Goal: Task Accomplishment & Management: Manage account settings

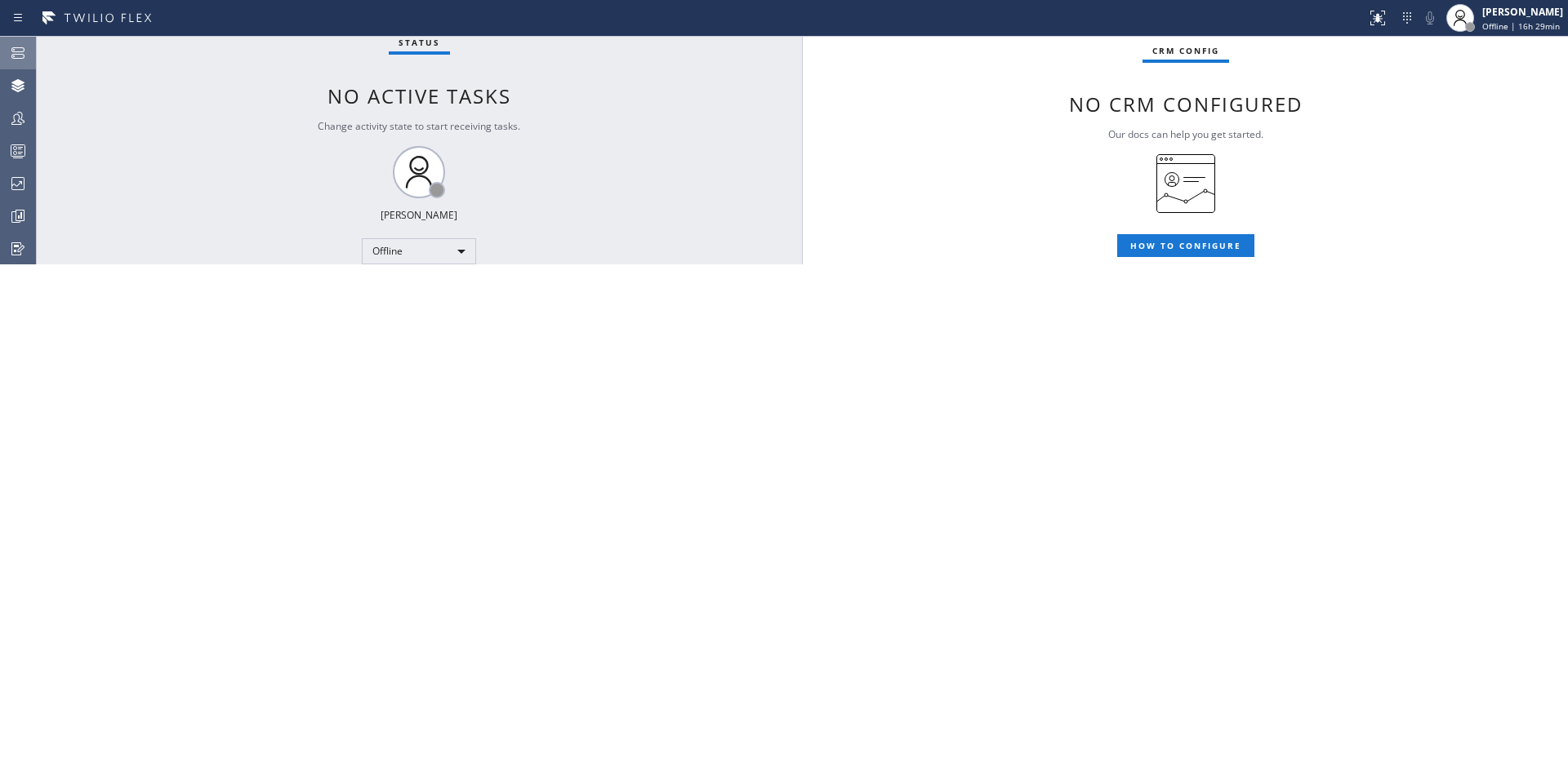
click at [0, 51] on div at bounding box center [18, 53] width 36 height 19
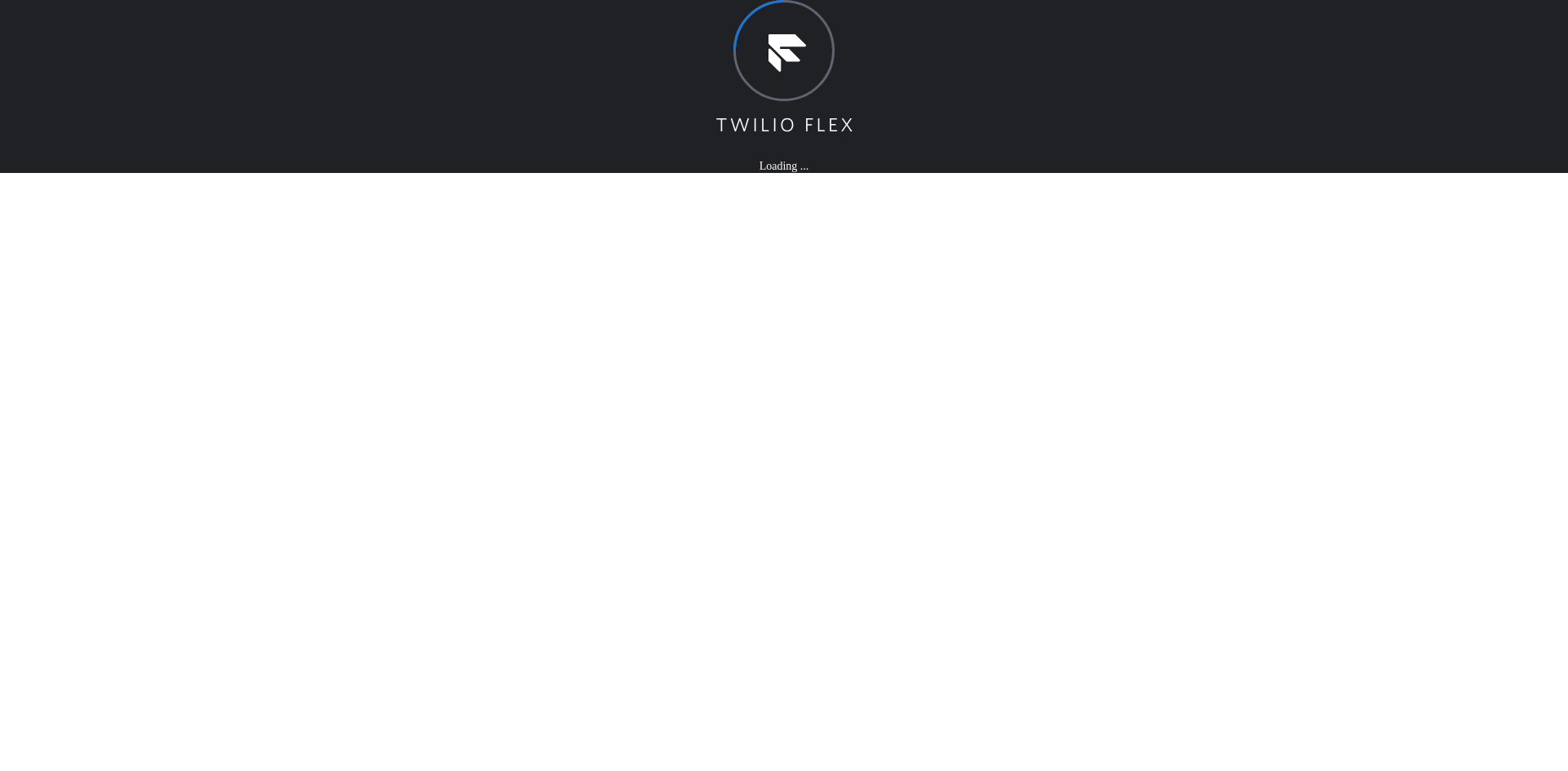
drag, startPoint x: 490, startPoint y: 248, endPoint x: 476, endPoint y: 239, distance: 16.6
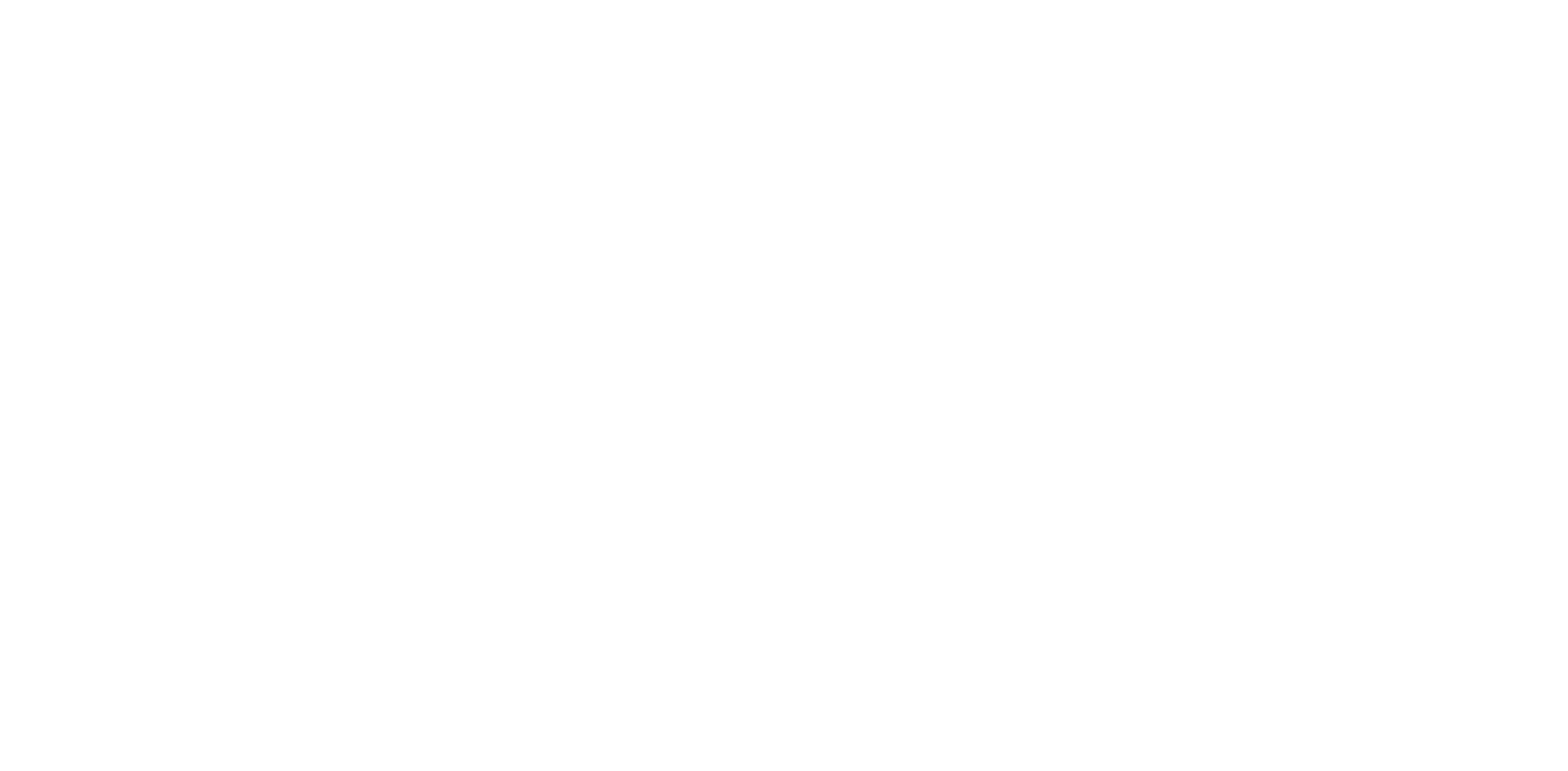
click at [644, 238] on div at bounding box center [784, 386] width 1568 height 771
click at [1025, 57] on div at bounding box center [784, 386] width 1568 height 771
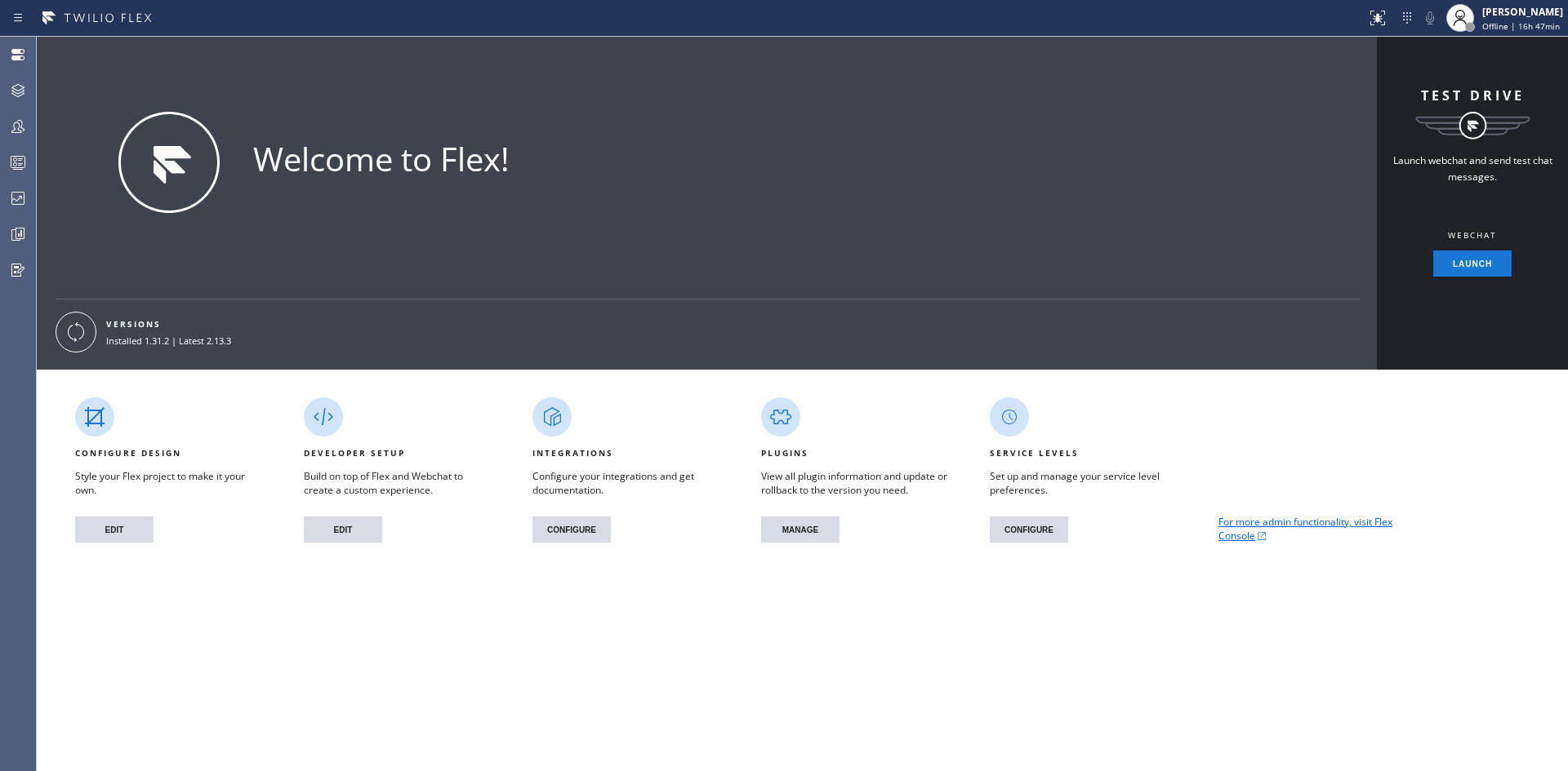
click at [1499, 475] on div "CONFIGURE DESIGN Style your Flex project to make it your own. EDIT DEVELOPER SE…" at bounding box center [802, 466] width 1532 height 192
click at [351, 526] on button "EDIT" at bounding box center [342, 529] width 78 height 26
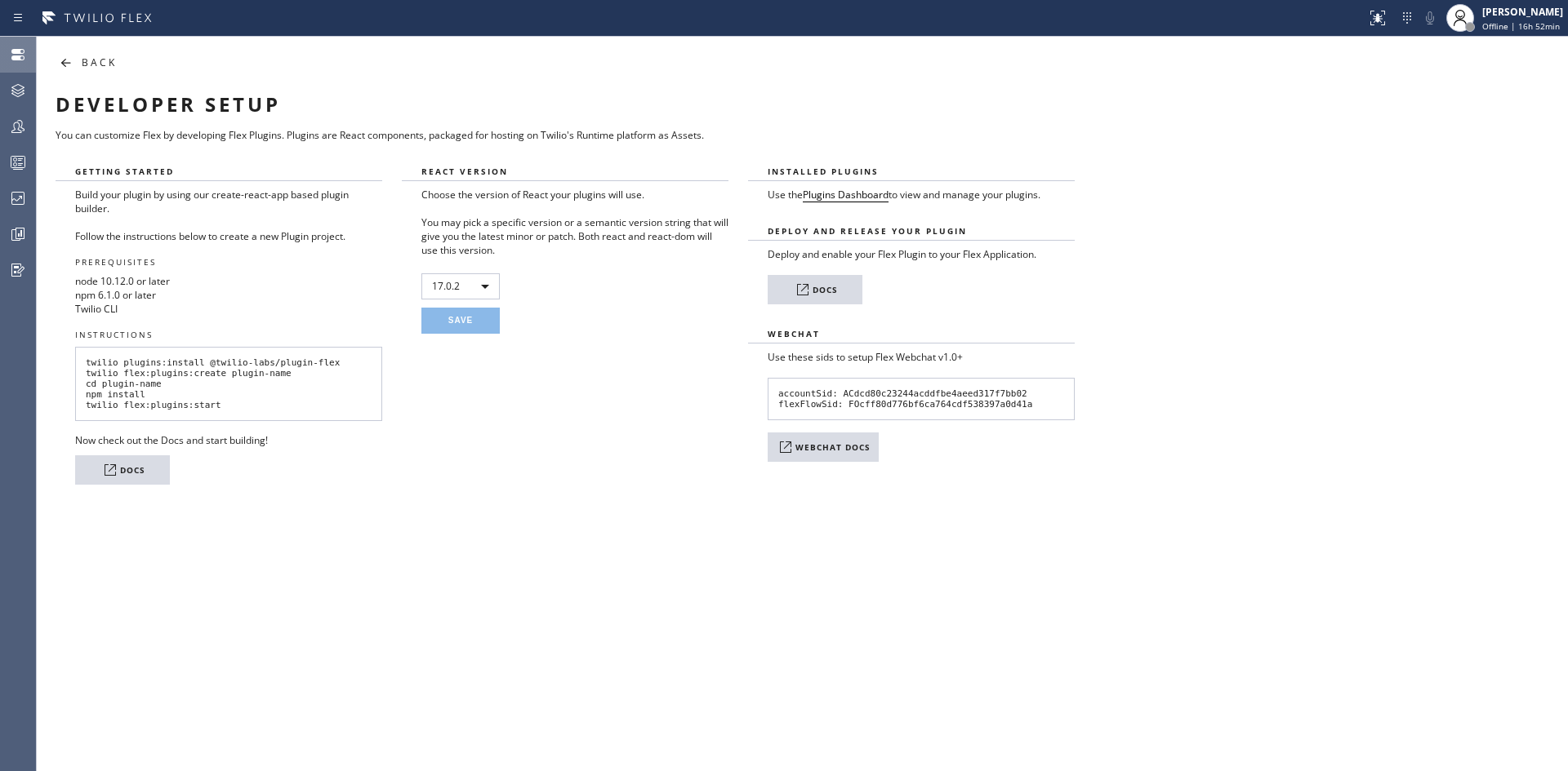
click at [15, 55] on icon at bounding box center [18, 55] width 19 height 19
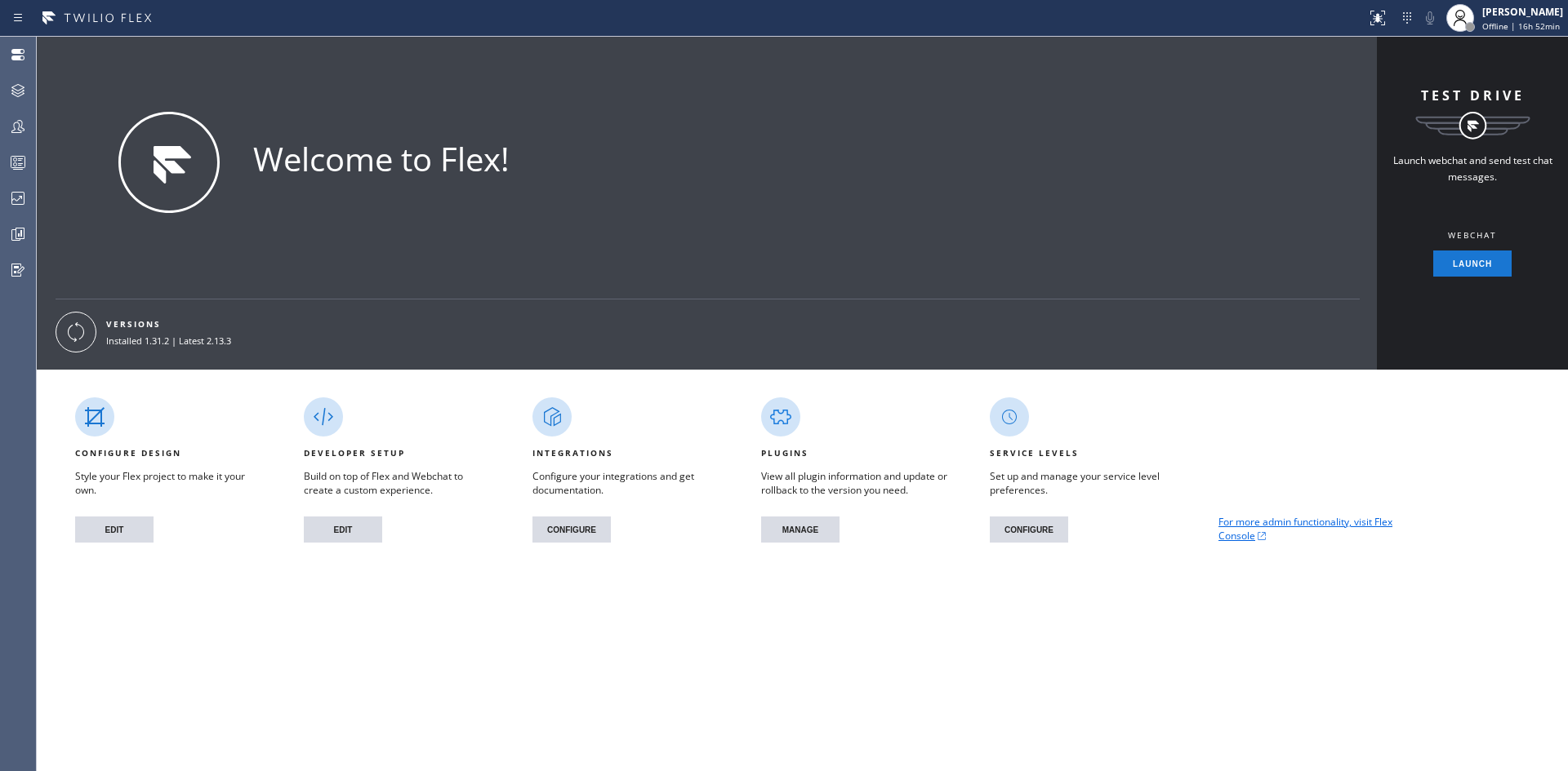
click at [323, 337] on div "VERSIONS Installed 1.31.2 | Latest 2.13.3" at bounding box center [703, 332] width 1335 height 65
click at [1030, 529] on button "CONFIGURE" at bounding box center [1028, 529] width 78 height 26
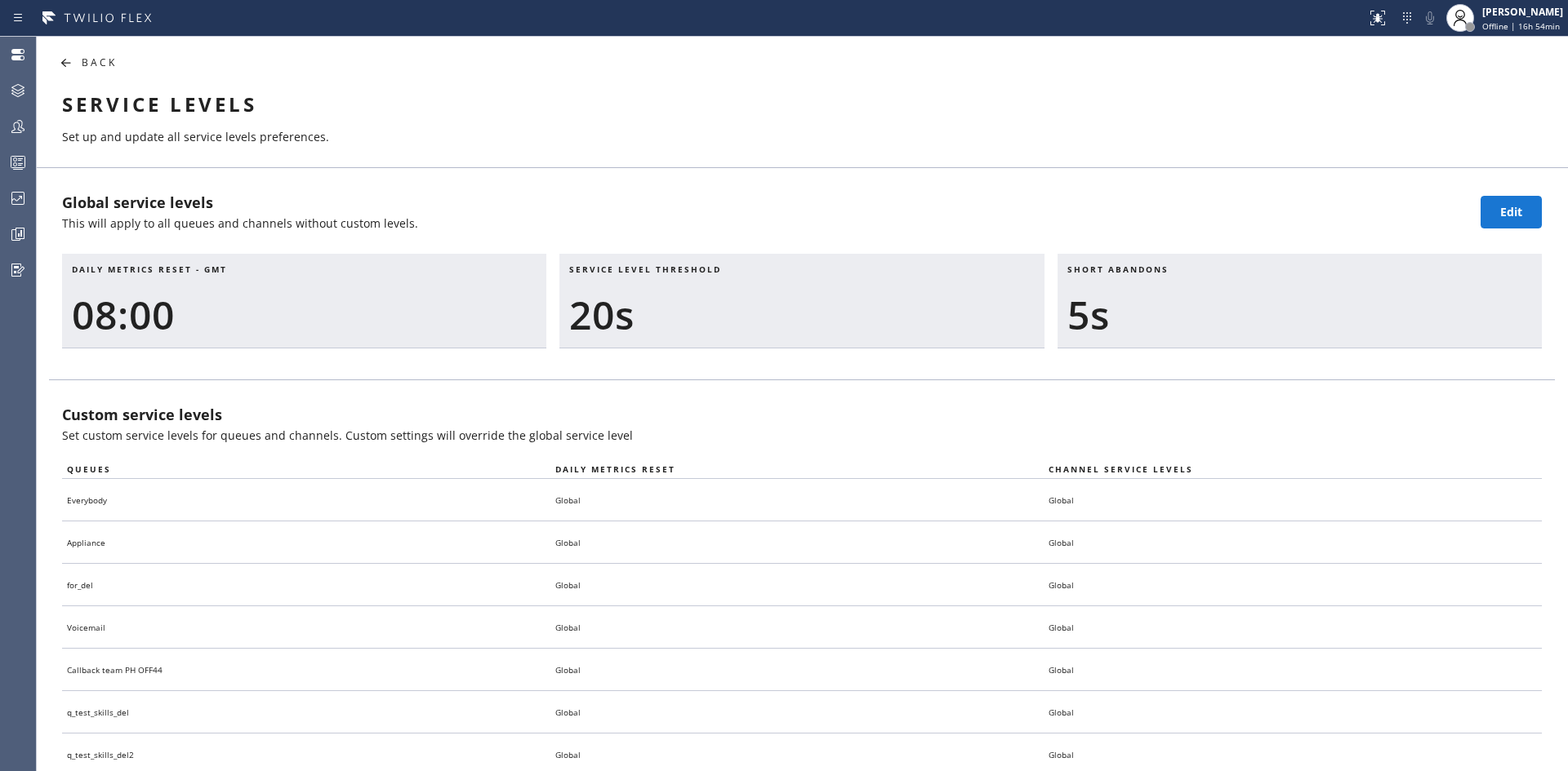
click at [66, 58] on icon at bounding box center [65, 62] width 19 height 19
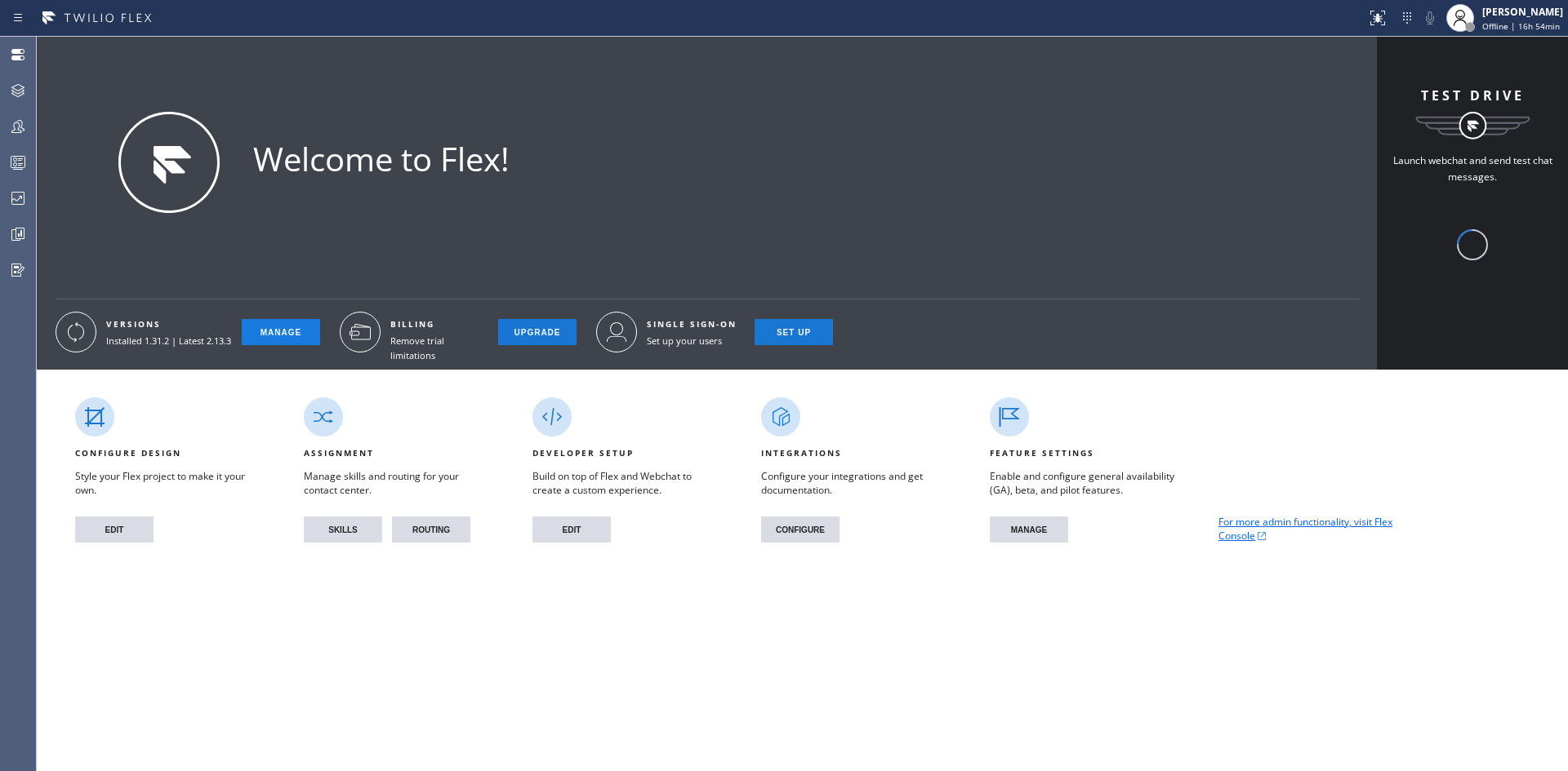
click at [288, 328] on button "MANAGE" at bounding box center [281, 332] width 78 height 26
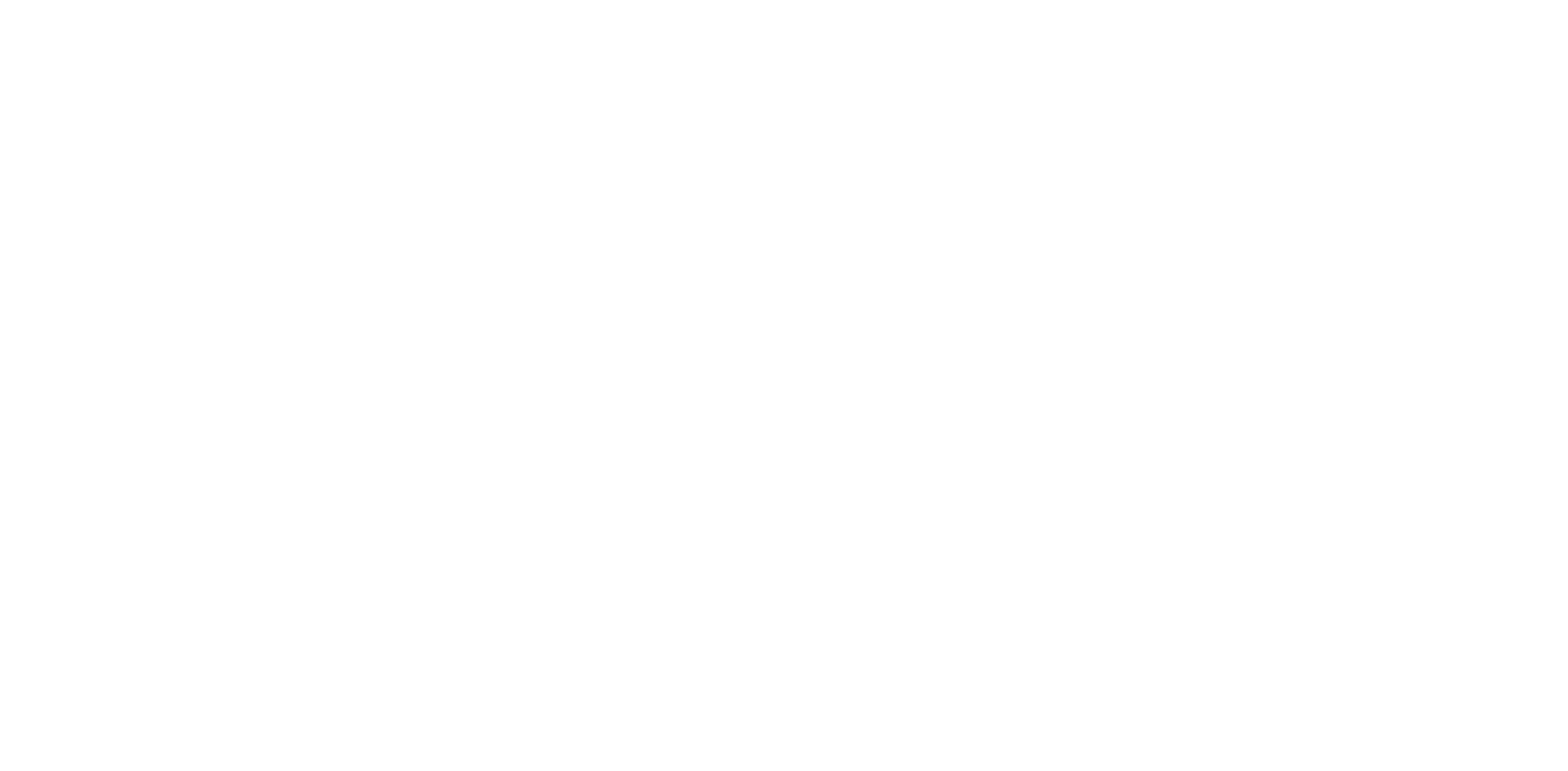
click at [347, 84] on div at bounding box center [784, 386] width 1568 height 771
click at [1159, 147] on div at bounding box center [784, 386] width 1568 height 771
